Goal: Information Seeking & Learning: Learn about a topic

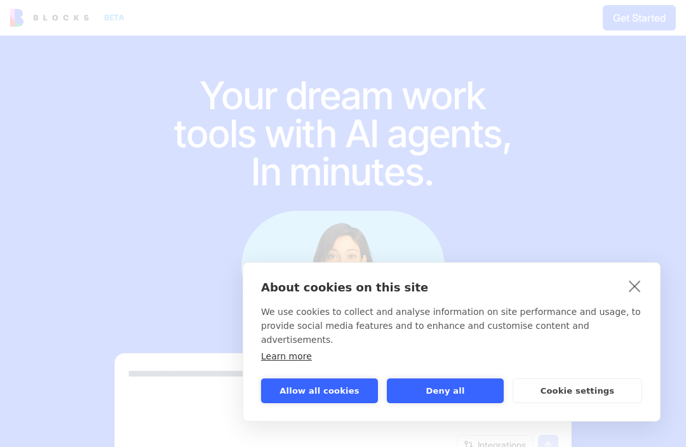
click at [638, 296] on link "close" at bounding box center [635, 286] width 20 height 20
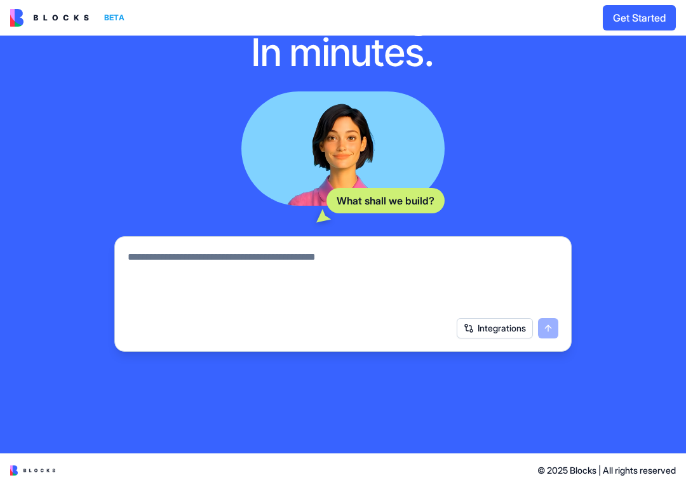
scroll to position [119, 0]
click at [550, 337] on div "Integrations" at bounding box center [508, 328] width 102 height 20
click at [490, 337] on button "Integrations" at bounding box center [495, 328] width 76 height 20
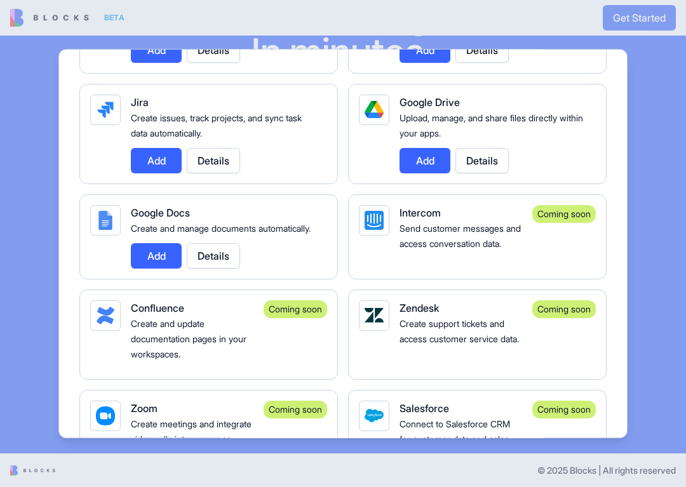
click at [652, 175] on div at bounding box center [343, 243] width 686 height 487
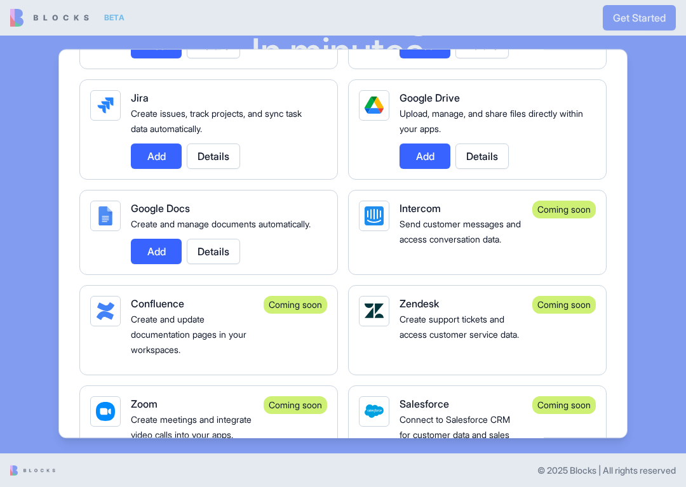
scroll to position [0, 0]
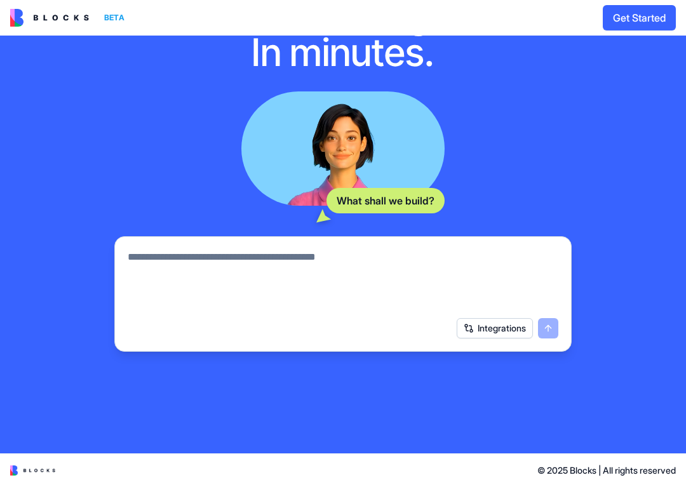
click at [56, 22] on img at bounding box center [49, 18] width 79 height 18
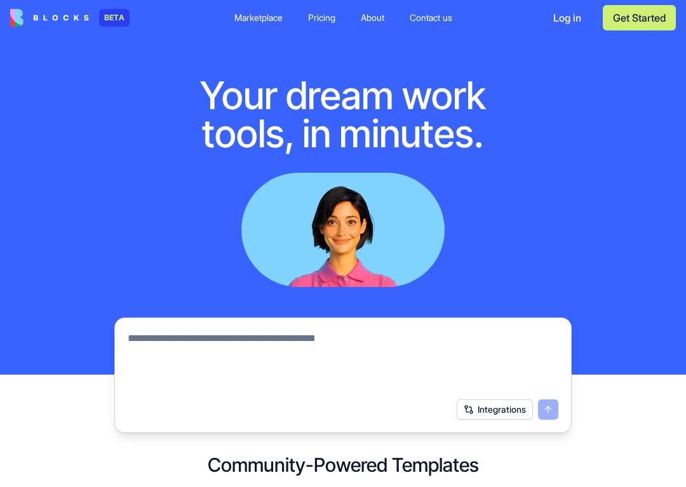
click at [64, 21] on img at bounding box center [49, 18] width 79 height 18
click at [22, 24] on img at bounding box center [49, 18] width 79 height 18
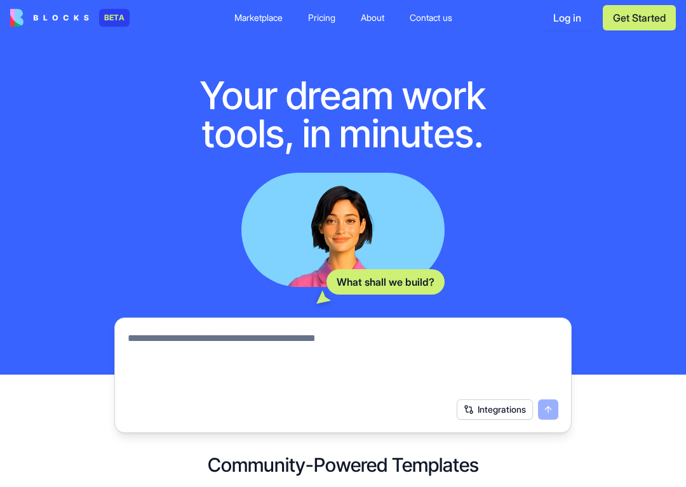
click at [309, 27] on link "Pricing" at bounding box center [322, 17] width 48 height 23
click at [327, 16] on div "Pricing" at bounding box center [321, 17] width 27 height 13
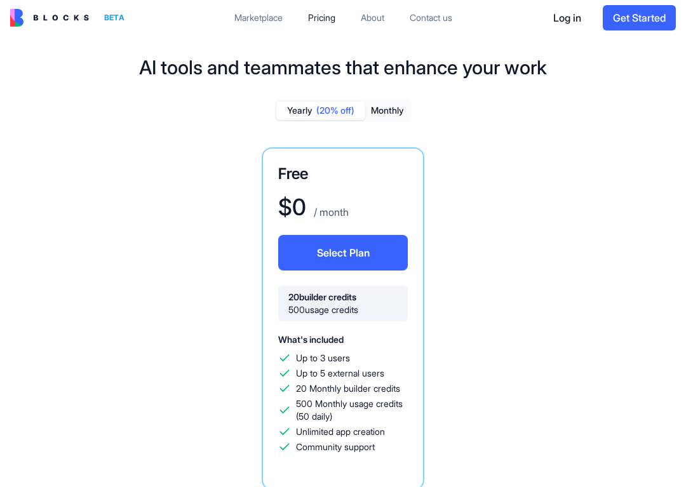
click at [22, 10] on img at bounding box center [49, 18] width 79 height 18
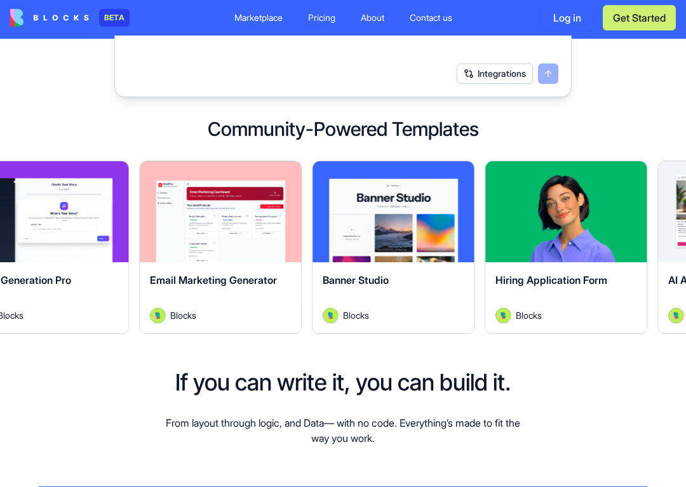
scroll to position [340, 0]
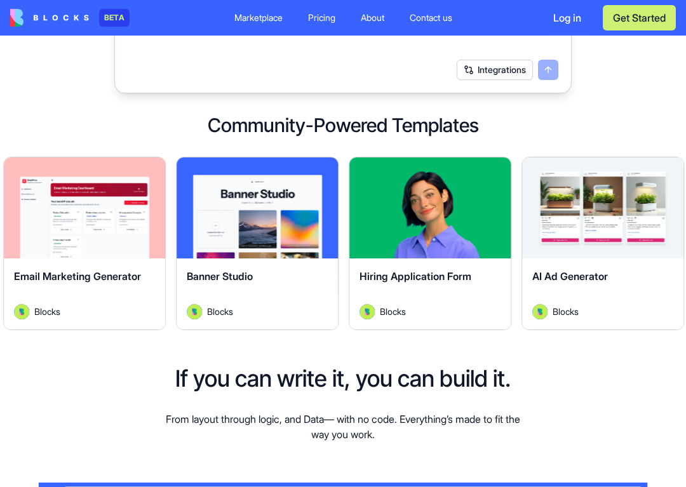
click at [229, 199] on button "Explore" at bounding box center [257, 207] width 95 height 25
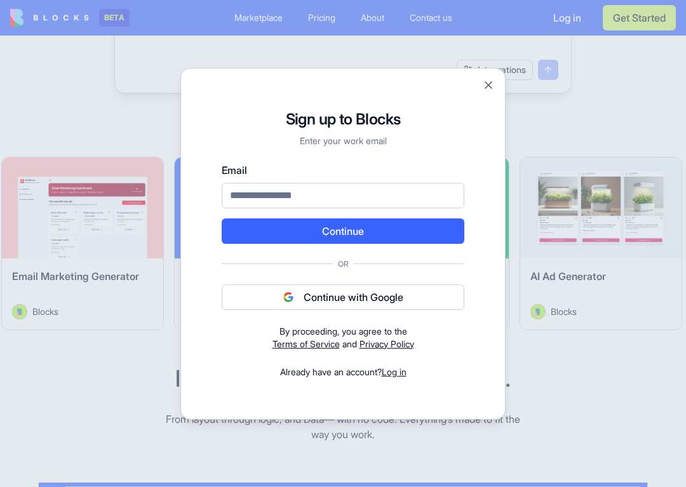
click at [494, 88] on button "Close" at bounding box center [488, 85] width 13 height 13
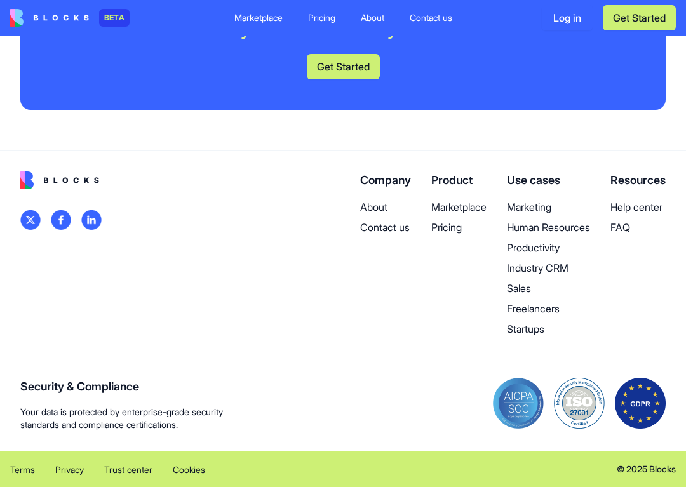
scroll to position [3264, 0]
click at [541, 316] on p "Freelancers" at bounding box center [548, 308] width 83 height 15
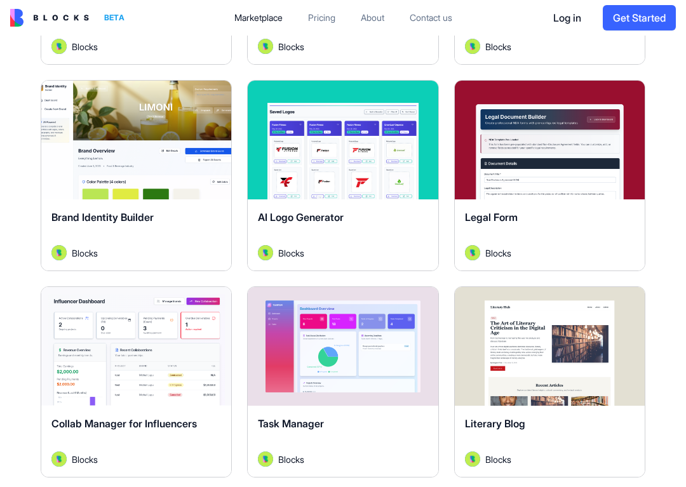
scroll to position [637, 0]
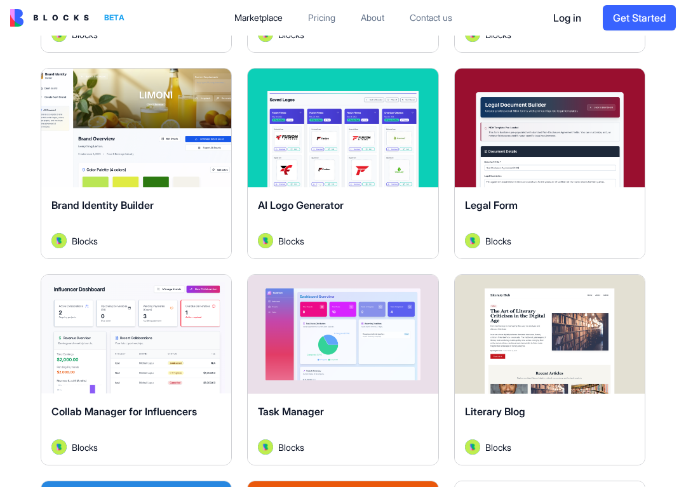
click at [625, 220] on div "Legal Form" at bounding box center [550, 216] width 170 height 36
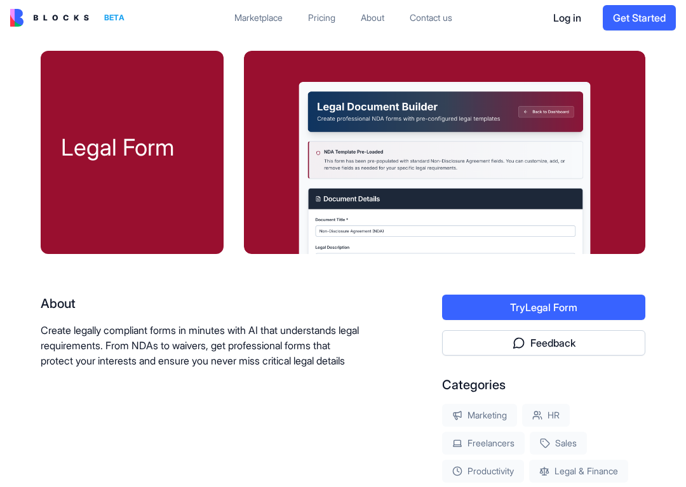
click at [11, 24] on img at bounding box center [49, 18] width 79 height 18
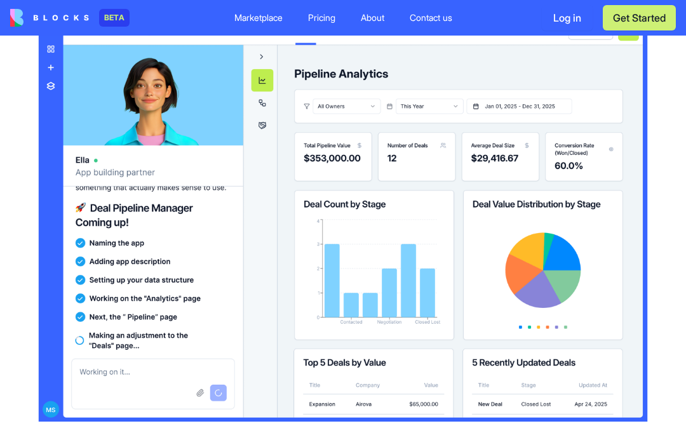
scroll to position [866, 0]
